Goal: Transaction & Acquisition: Purchase product/service

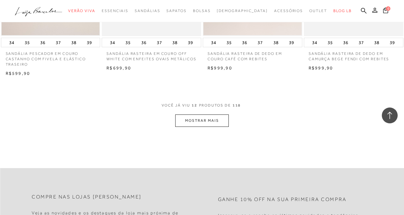
scroll to position [563, 0]
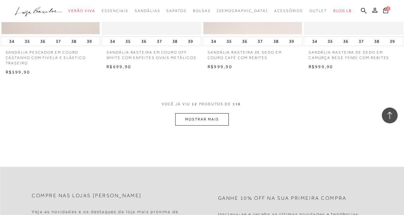
click at [221, 120] on button "MOSTRAR MAIS" at bounding box center [201, 119] width 53 height 12
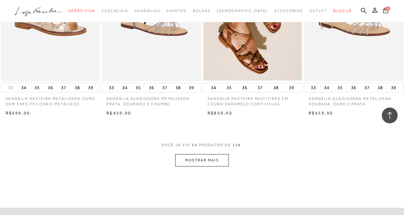
scroll to position [1114, 0]
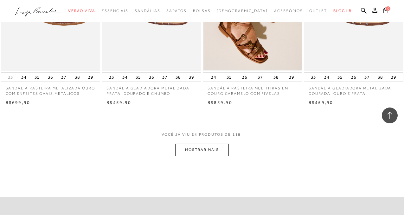
click at [209, 145] on button "MOSTRAR MAIS" at bounding box center [201, 150] width 53 height 12
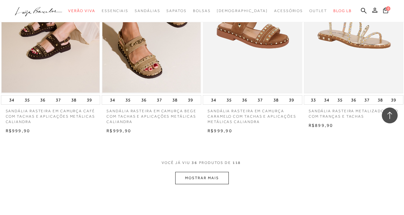
scroll to position [1678, 0]
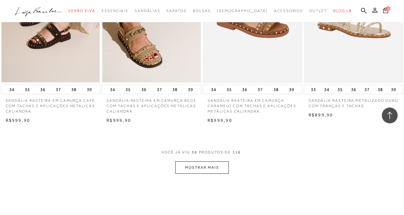
click at [204, 164] on button "MOSTRAR MAIS" at bounding box center [201, 167] width 53 height 12
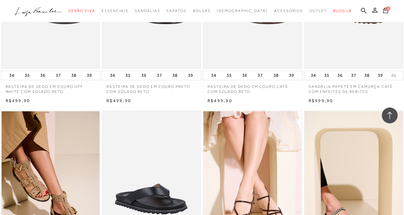
scroll to position [2174, 0]
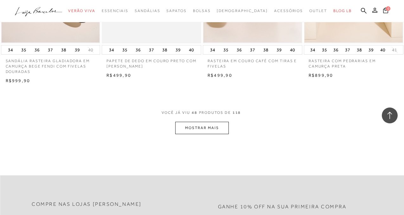
click at [211, 122] on button "MOSTRAR MAIS" at bounding box center [201, 128] width 53 height 12
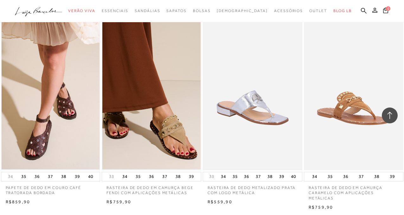
scroll to position [2750, 0]
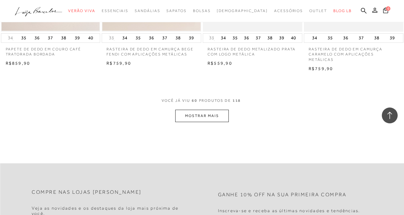
click at [215, 110] on button "MOSTRAR MAIS" at bounding box center [201, 116] width 53 height 12
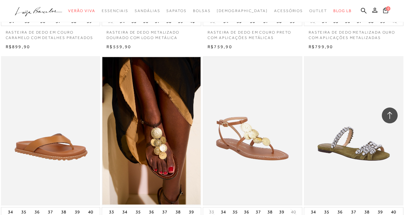
scroll to position [3429, 0]
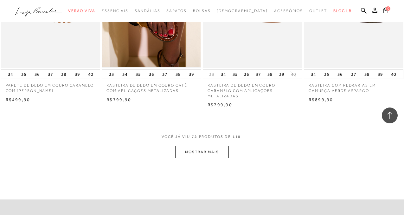
click at [208, 146] on button "MOSTRAR MAIS" at bounding box center [201, 152] width 53 height 12
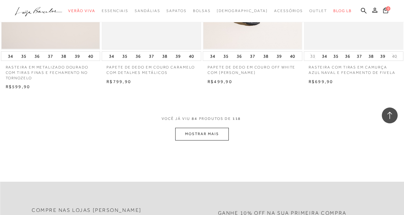
scroll to position [4092, 0]
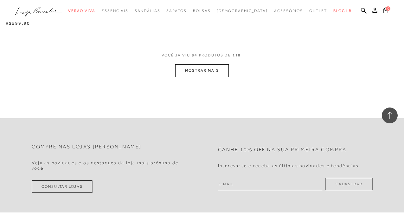
click at [200, 64] on button "MOSTRAR MAIS" at bounding box center [201, 70] width 53 height 12
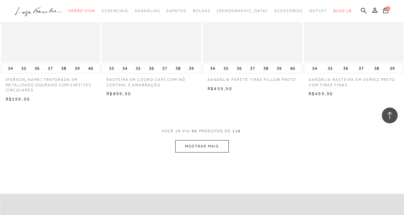
scroll to position [4605, 0]
click at [190, 139] on button "MOSTRAR MAIS" at bounding box center [201, 145] width 53 height 12
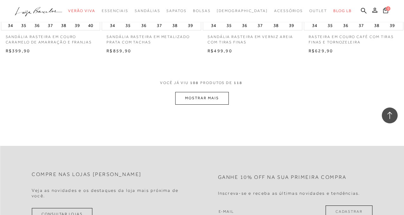
scroll to position [5231, 0]
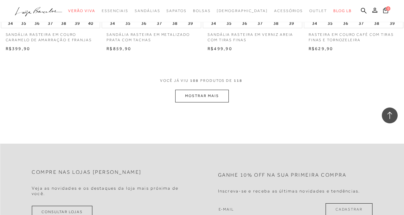
click at [210, 90] on button "MOSTRAR MAIS" at bounding box center [201, 96] width 53 height 12
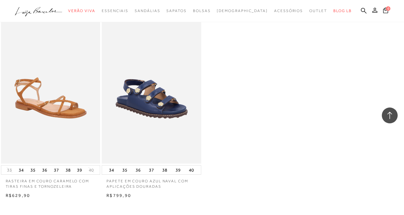
scroll to position [5691, 0]
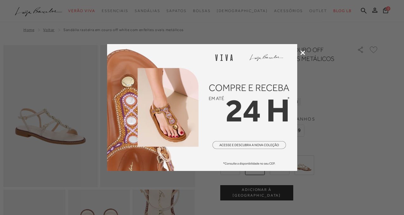
click at [301, 53] on icon at bounding box center [302, 52] width 5 height 5
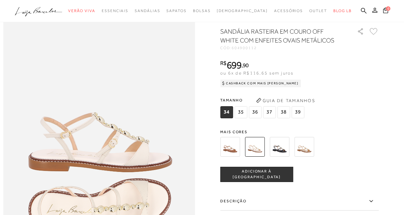
scroll to position [165, 0]
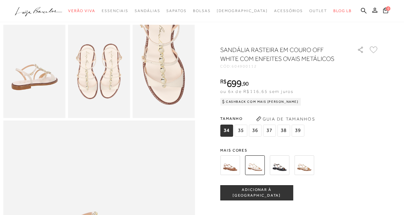
click at [113, 71] on img at bounding box center [99, 71] width 62 height 93
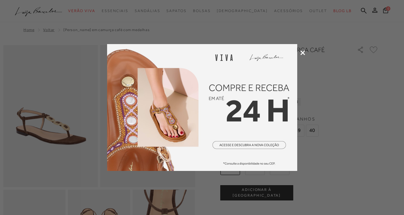
click at [302, 53] on icon at bounding box center [302, 52] width 5 height 5
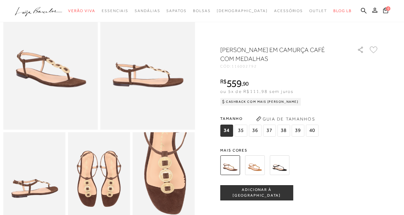
scroll to position [78, 0]
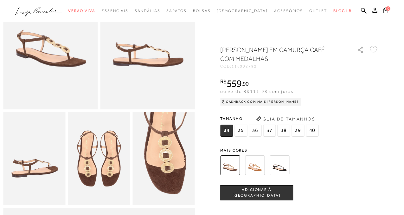
click at [175, 145] on img at bounding box center [164, 158] width 62 height 93
click at [252, 163] on img at bounding box center [255, 165] width 20 height 20
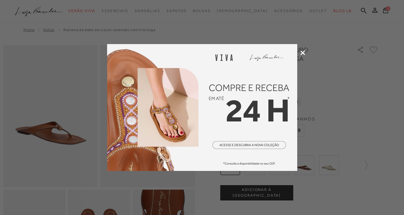
click at [301, 52] on icon at bounding box center [302, 52] width 5 height 5
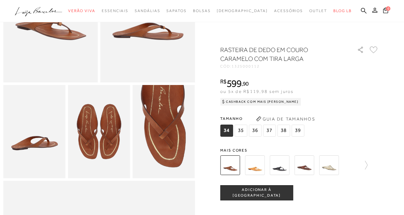
scroll to position [107, 0]
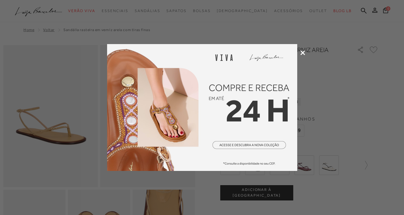
click at [300, 53] on icon at bounding box center [302, 52] width 5 height 5
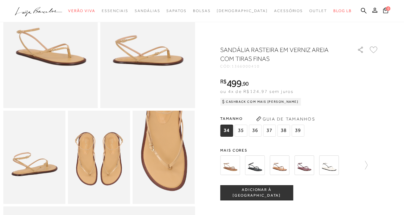
scroll to position [113, 0]
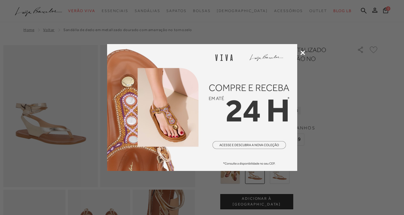
click at [303, 52] on icon at bounding box center [302, 52] width 5 height 5
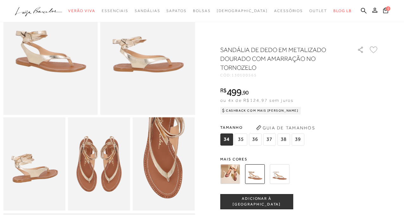
scroll to position [74, 0]
